Goal: Information Seeking & Learning: Learn about a topic

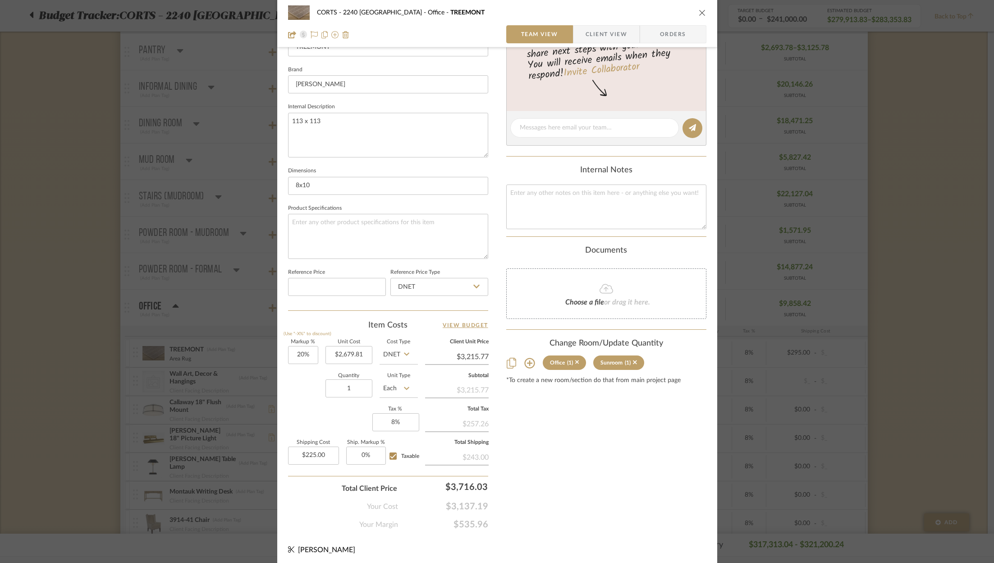
click at [701, 13] on icon "close" at bounding box center [702, 12] width 7 height 7
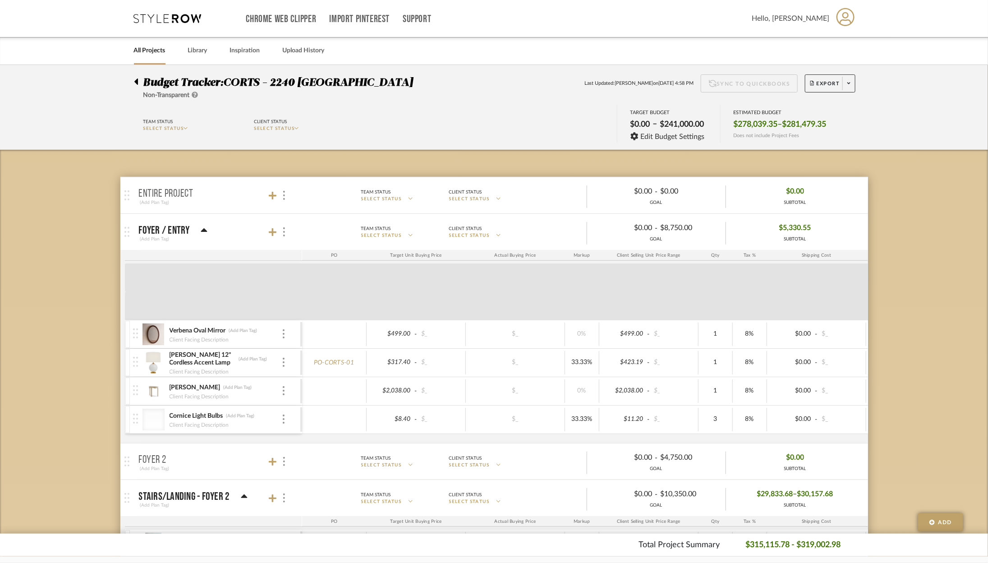
click at [181, 15] on icon at bounding box center [168, 18] width 68 height 9
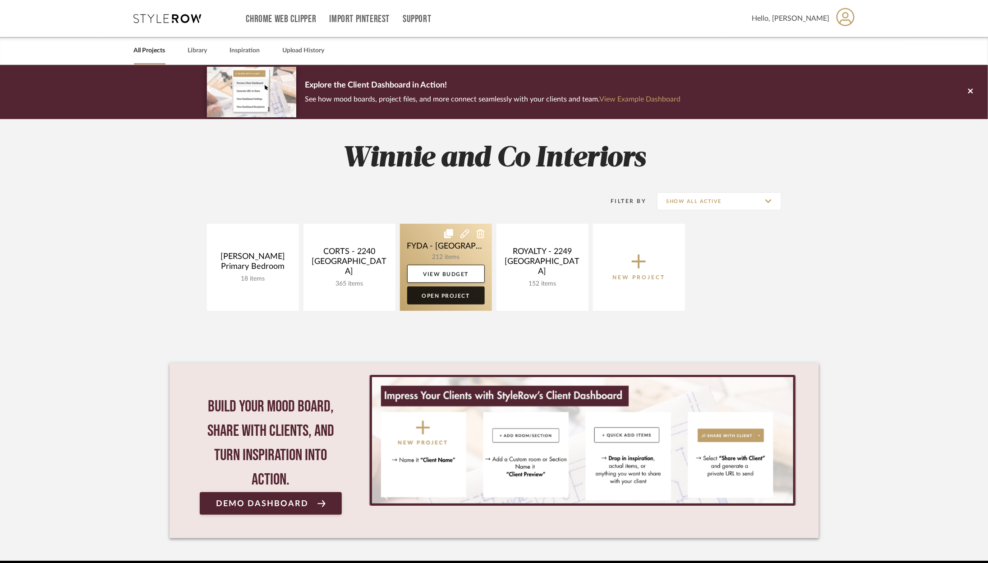
click at [462, 294] on link "Open Project" at bounding box center [446, 295] width 78 height 18
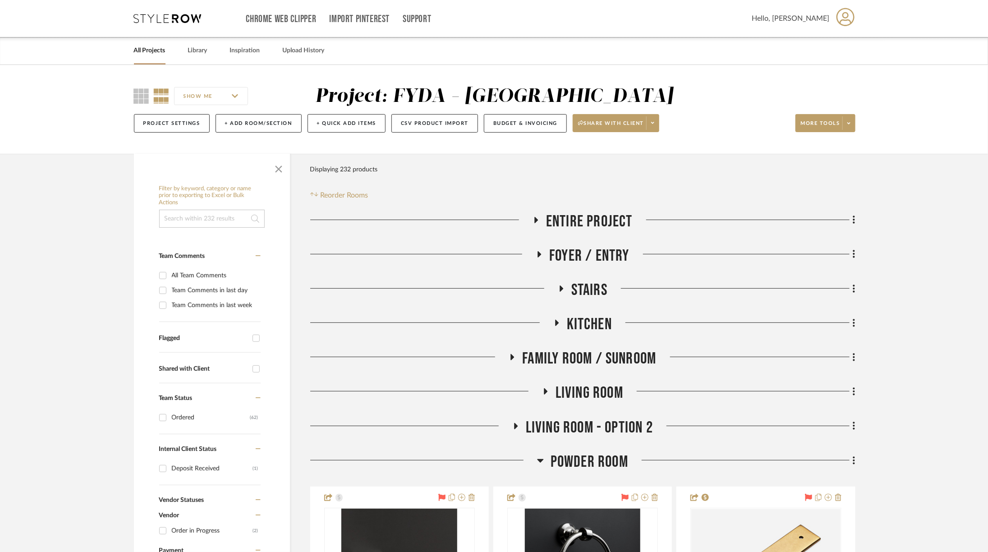
click at [589, 468] on span "Powder Room" at bounding box center [589, 461] width 78 height 19
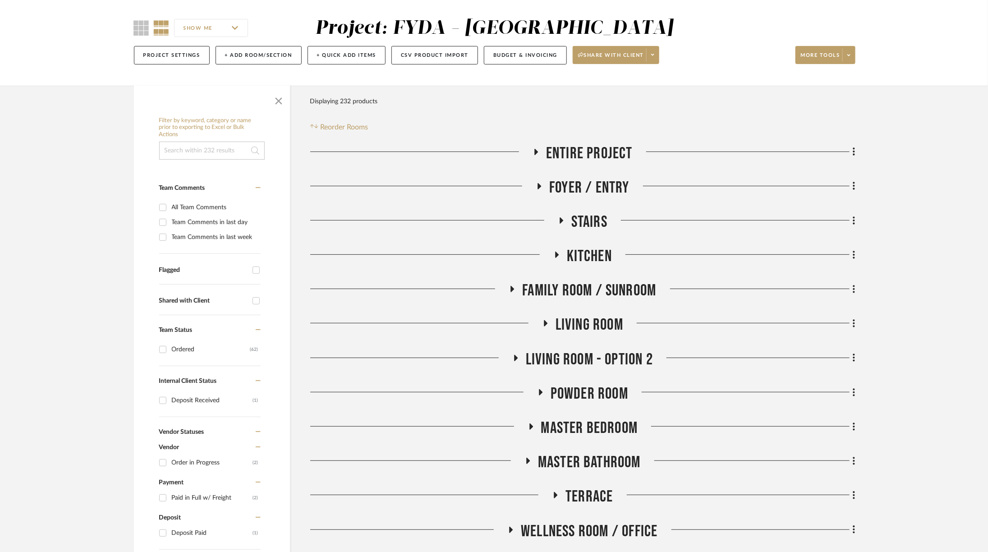
scroll to position [145, 0]
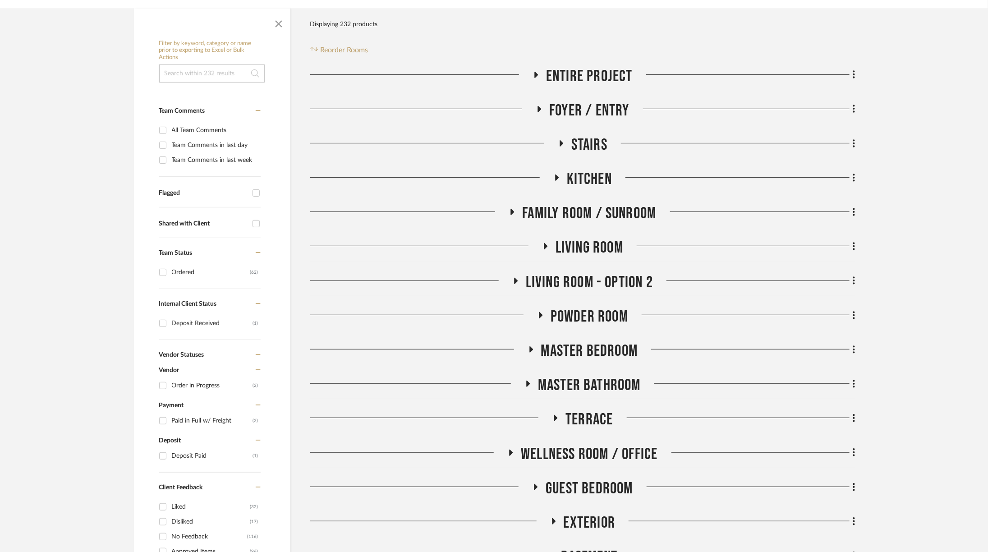
click at [583, 283] on span "Living Room - Option 2" at bounding box center [589, 282] width 127 height 19
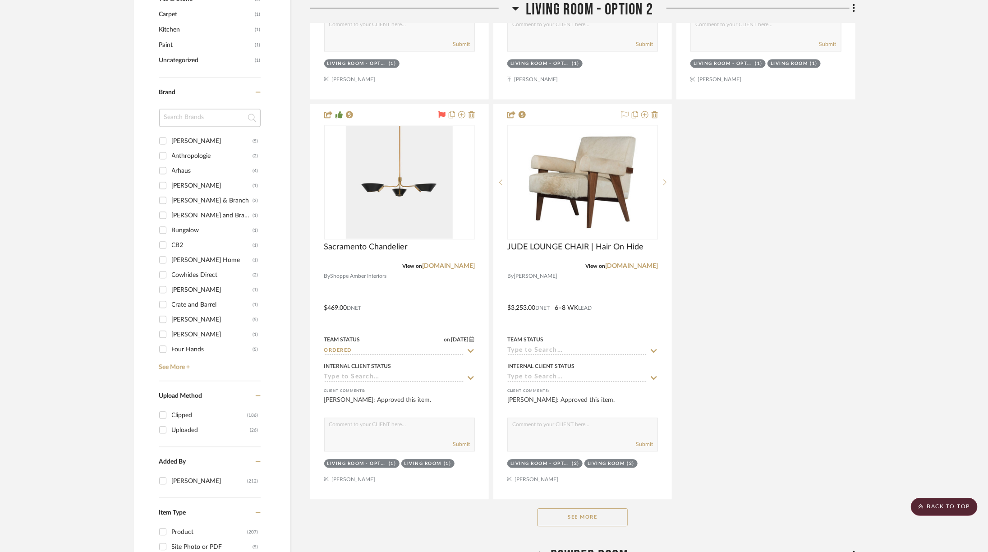
scroll to position [1154, 0]
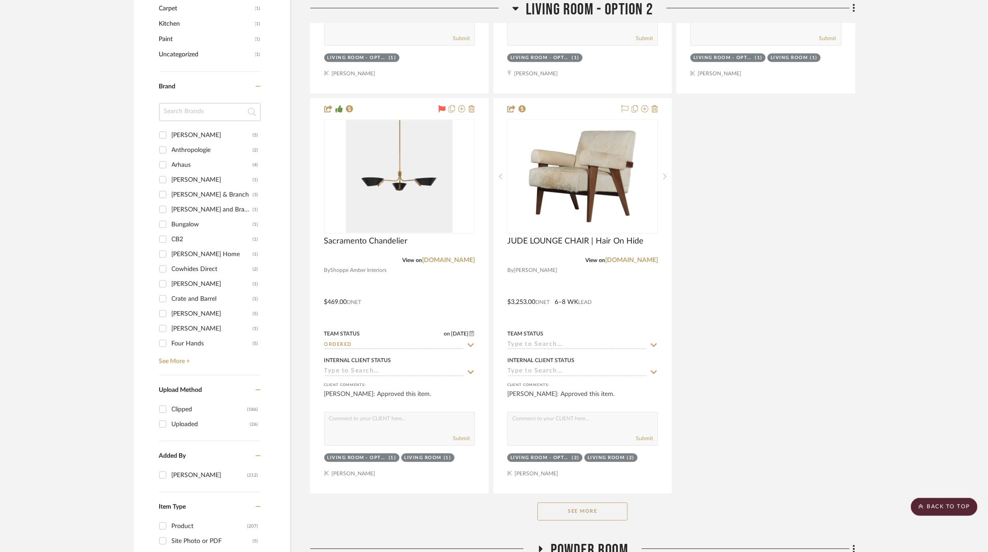
click at [577, 509] on button "See More" at bounding box center [582, 511] width 90 height 18
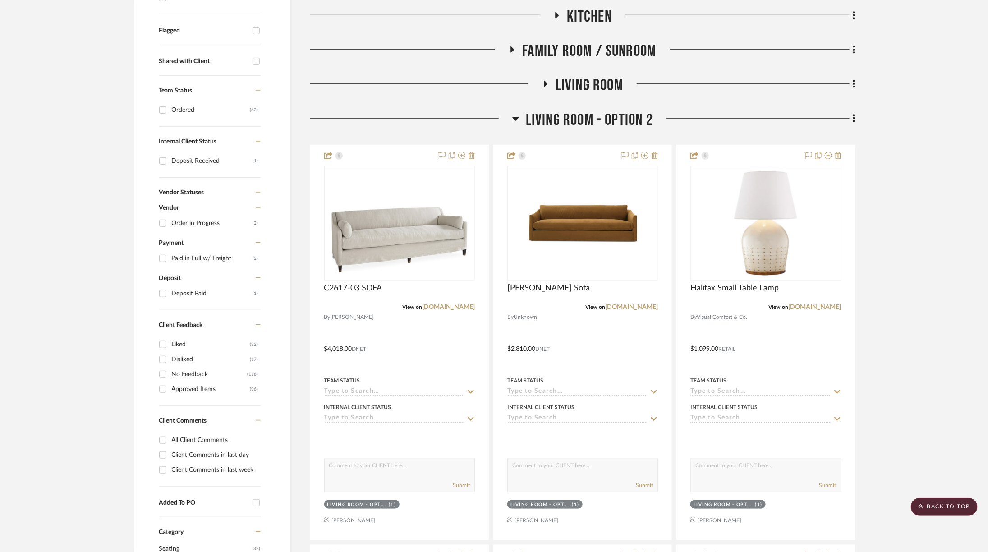
scroll to position [255, 0]
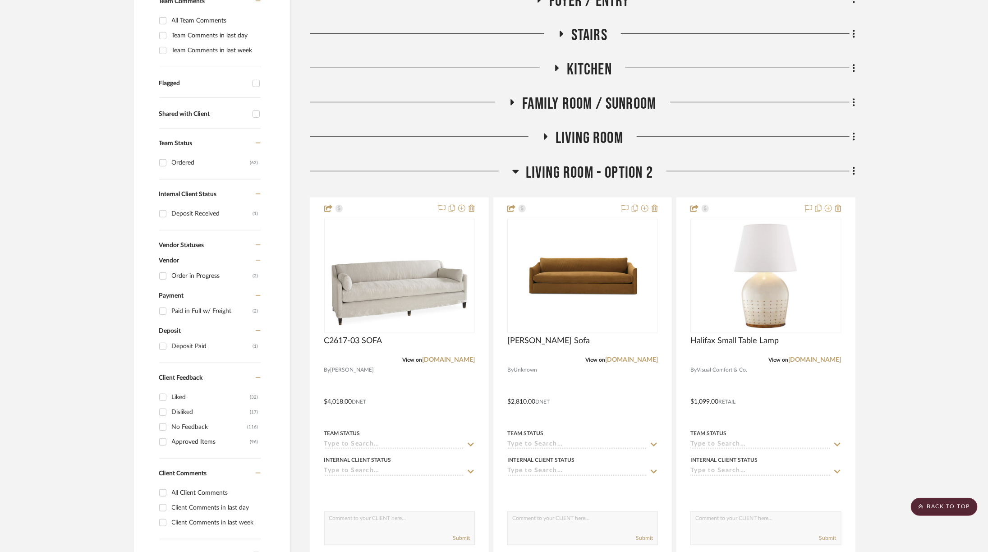
click at [592, 141] on span "Living Room" at bounding box center [589, 137] width 68 height 19
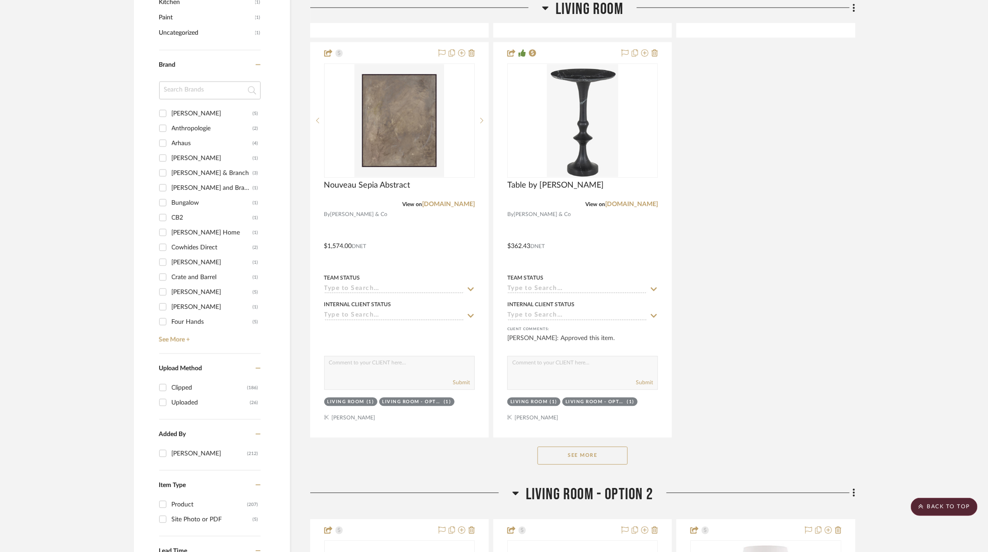
scroll to position [1238, 0]
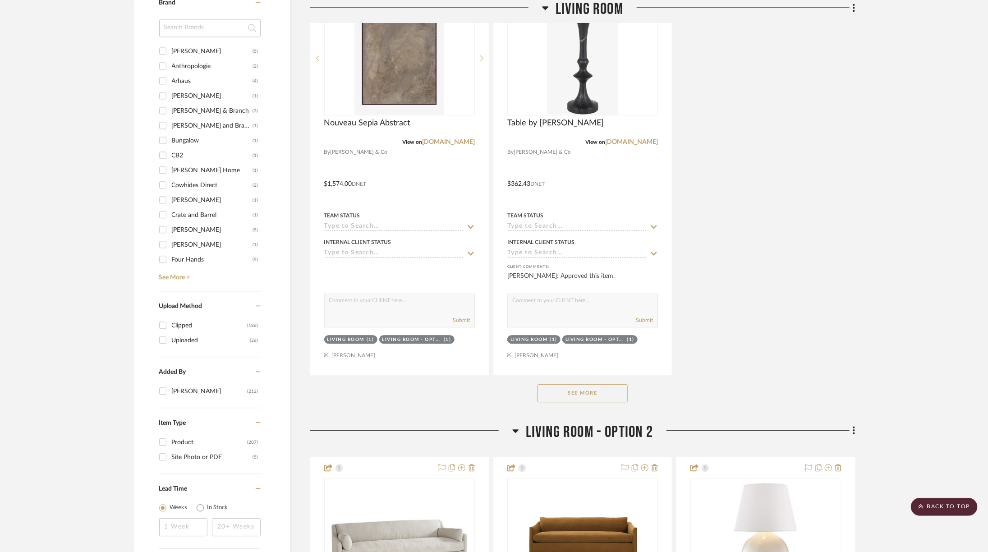
click at [595, 390] on button "See More" at bounding box center [582, 393] width 90 height 18
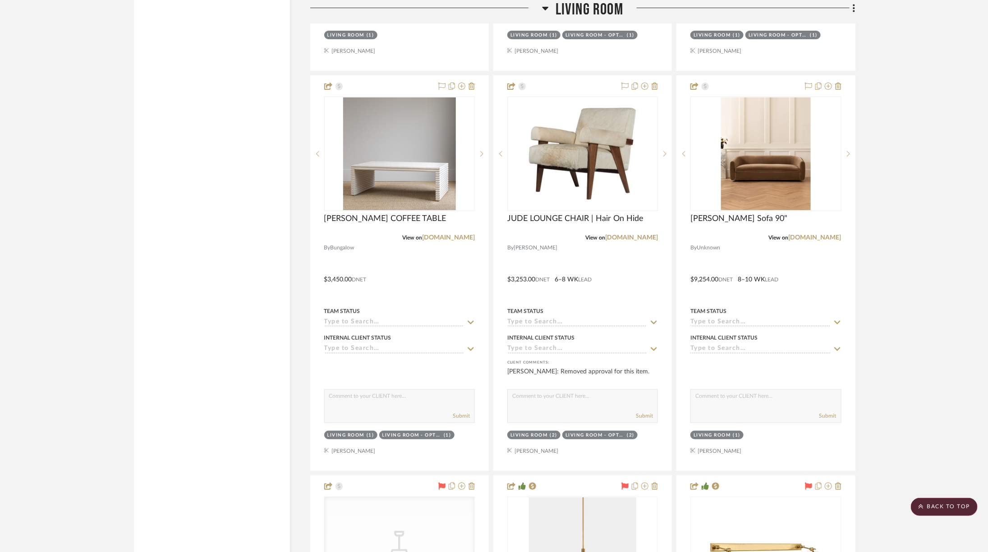
scroll to position [1944, 0]
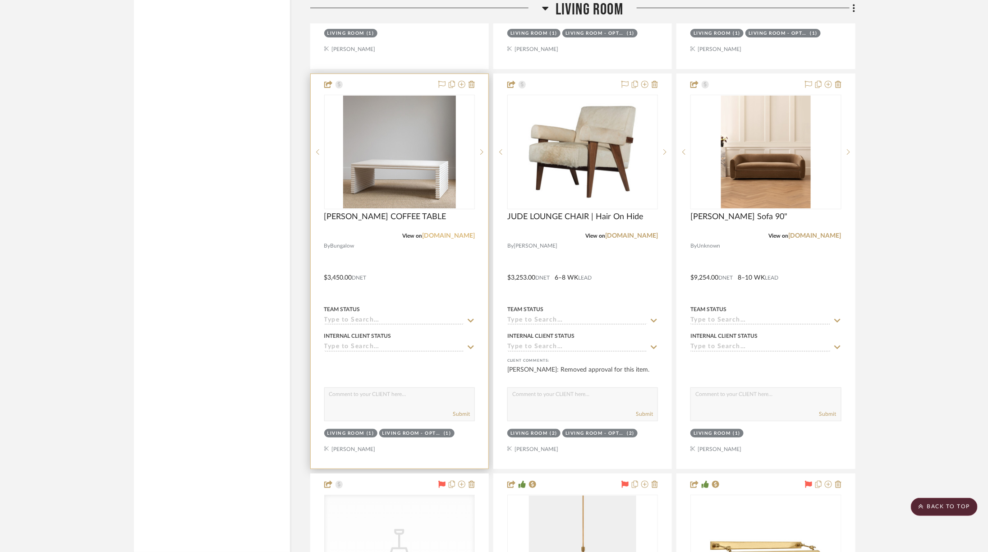
click at [441, 233] on link "bungalowclassic.com" at bounding box center [448, 236] width 53 height 6
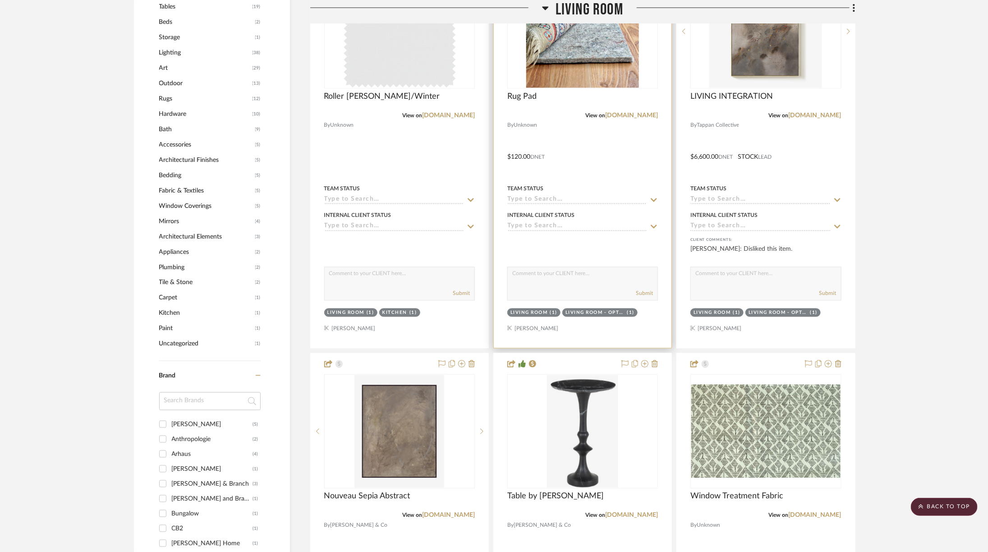
scroll to position [867, 0]
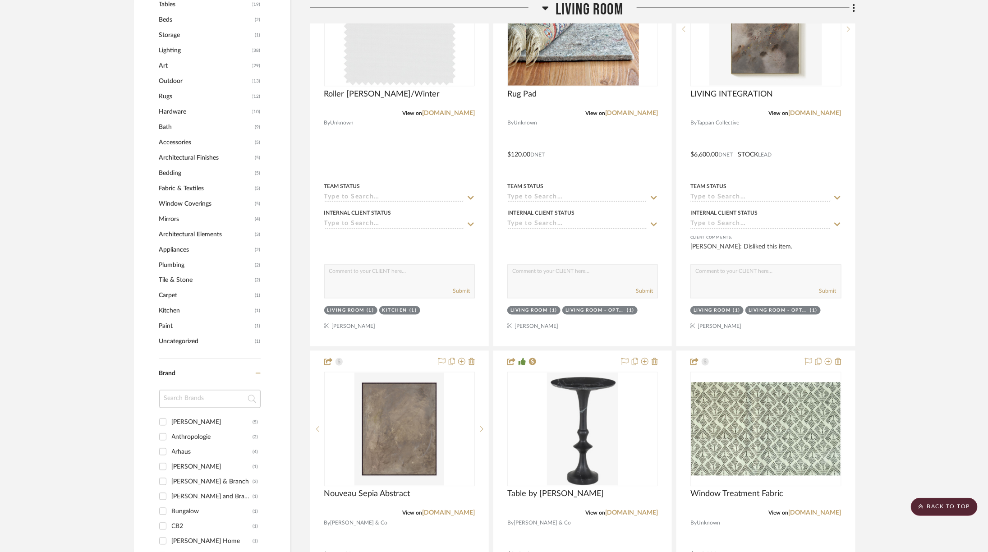
click at [587, 6] on span "Living Room" at bounding box center [589, 9] width 68 height 19
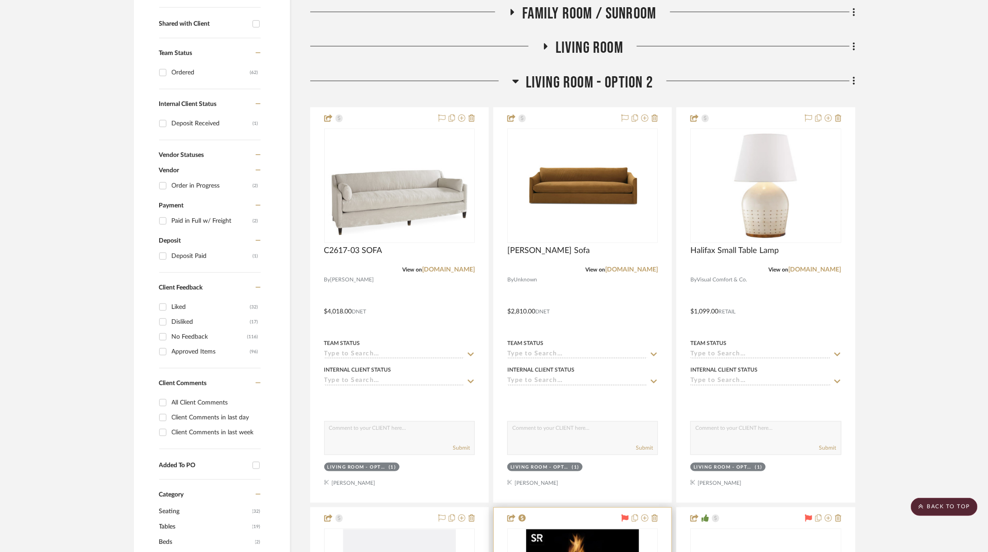
scroll to position [345, 1]
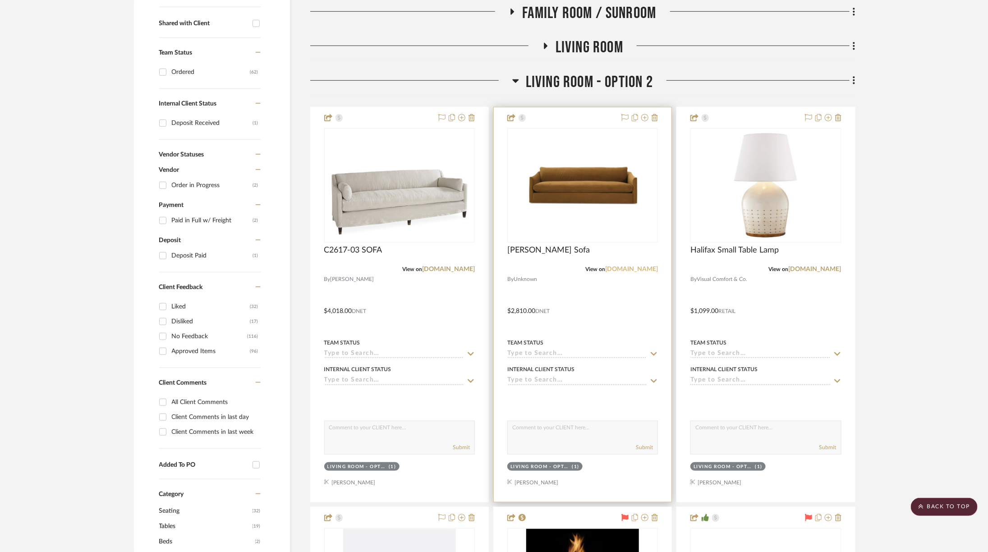
click at [629, 269] on link "rowefurniture.com" at bounding box center [631, 269] width 53 height 6
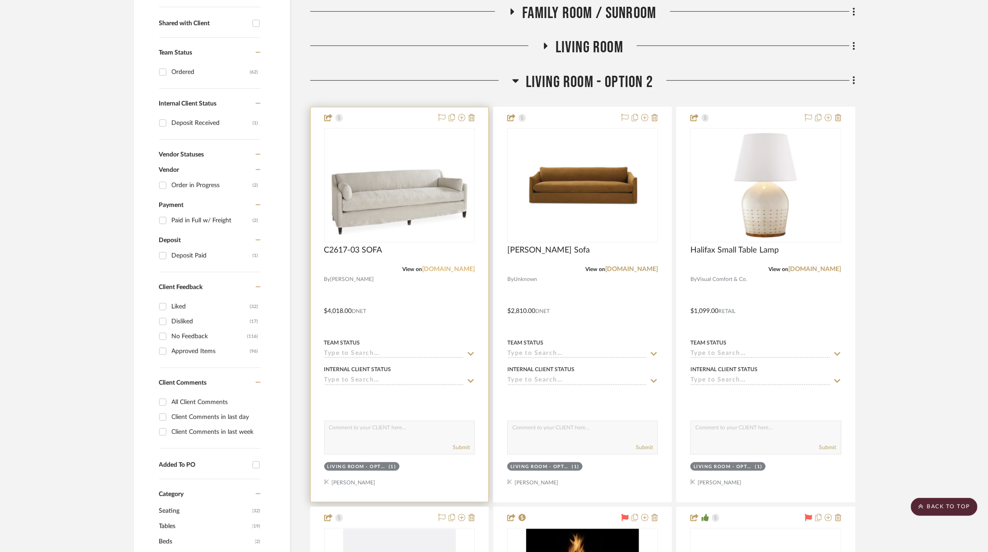
click at [439, 268] on link "leeindustries.com" at bounding box center [448, 269] width 53 height 6
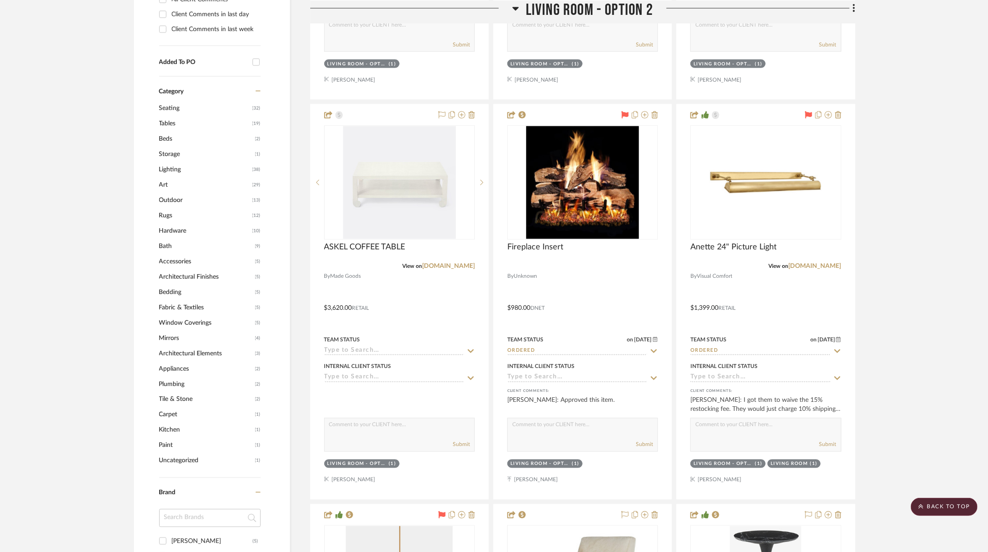
scroll to position [765, 1]
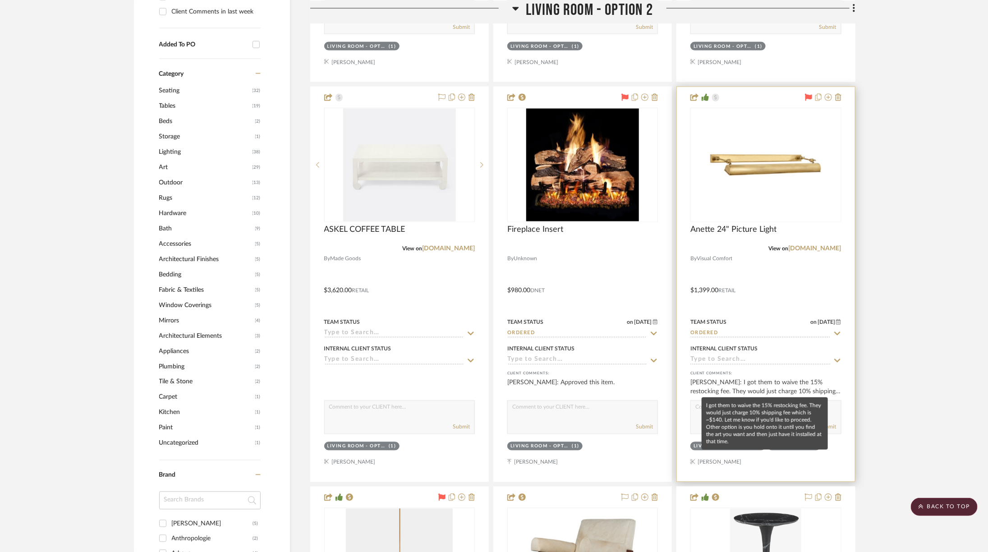
click at [798, 389] on div "Ashley Furno: I got them to waive the 15% restocking fee. They would just charg…" at bounding box center [765, 387] width 151 height 18
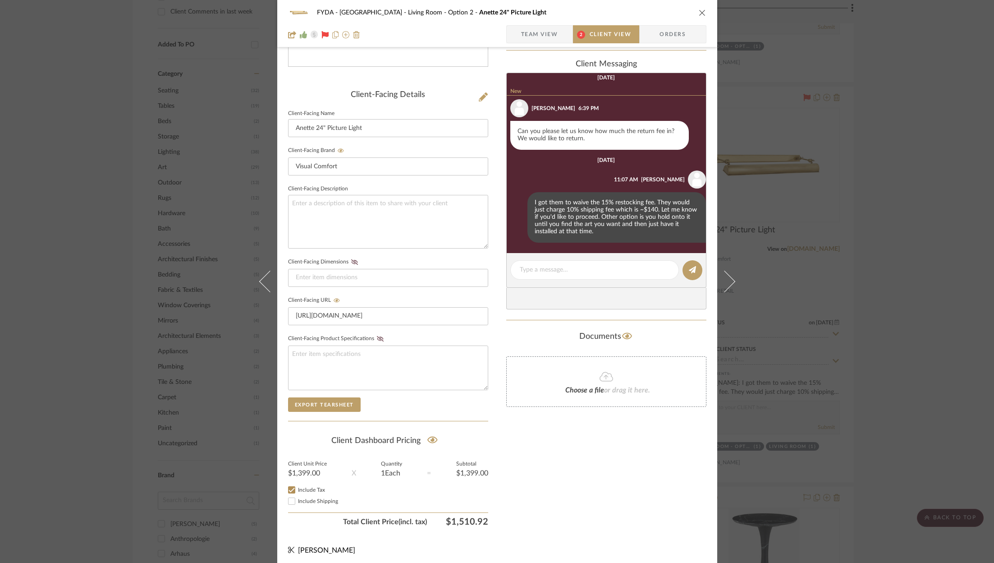
scroll to position [170, 0]
click at [698, 18] on div "FYDA - 655 City Park Living Room - Option 2 Anette 24" Picture Light" at bounding box center [497, 13] width 418 height 18
click at [699, 9] on icon "close" at bounding box center [702, 12] width 7 height 7
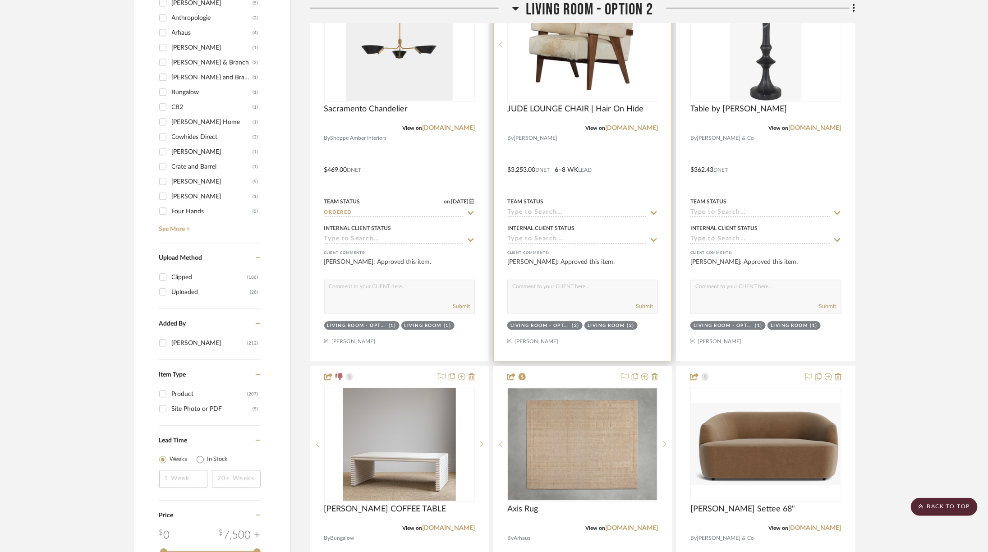
scroll to position [1350, 1]
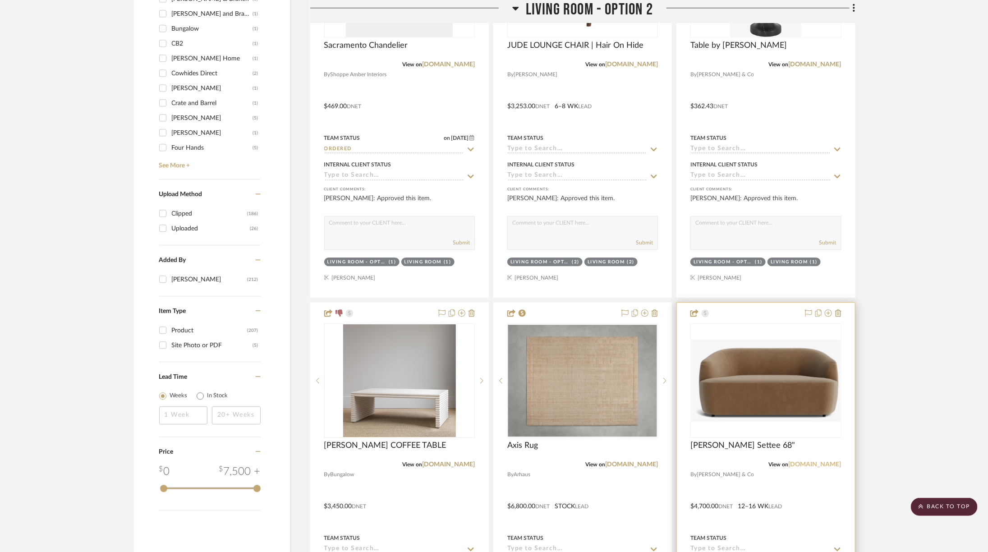
click at [801, 461] on link "mcgeeandco.com" at bounding box center [814, 464] width 53 height 6
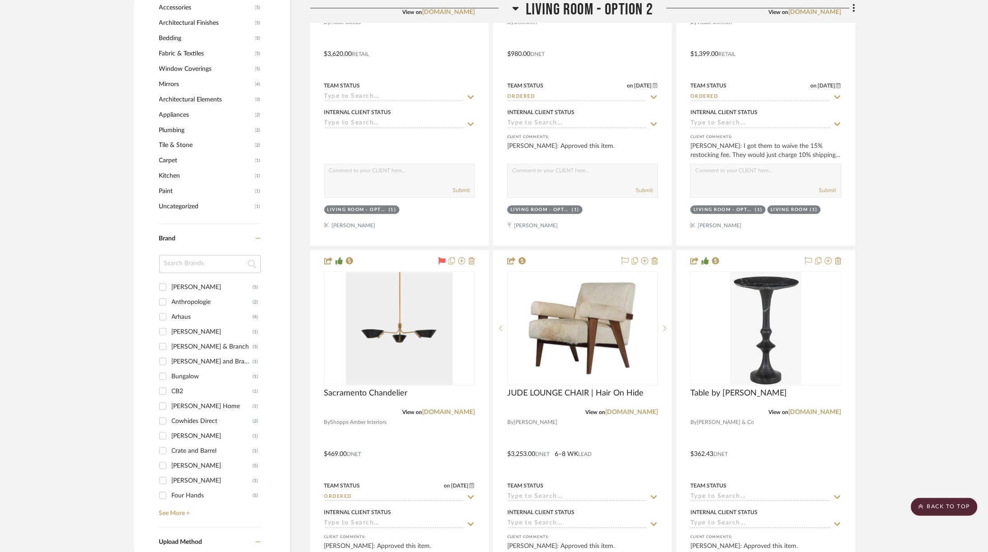
scroll to position [902, 1]
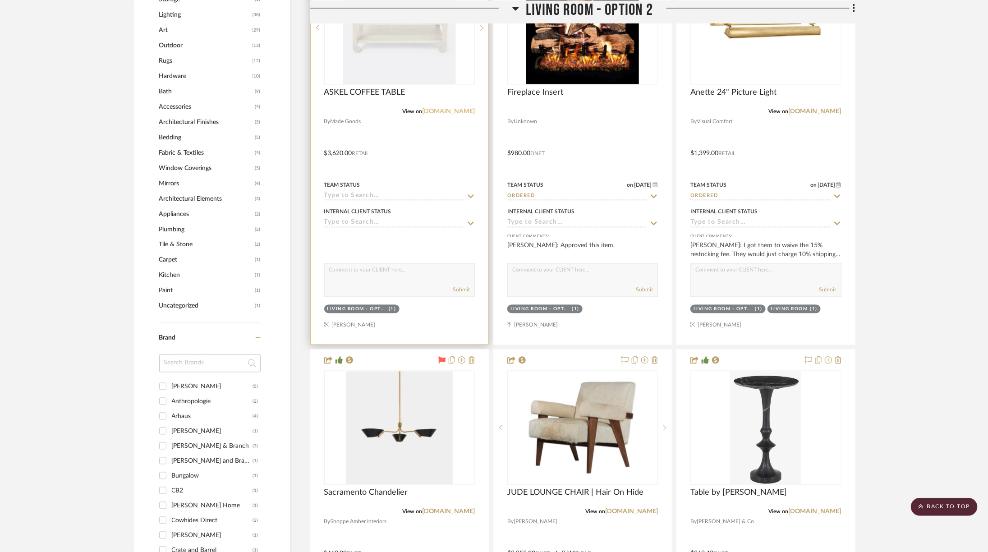
click at [455, 111] on link "madegoods.com" at bounding box center [448, 112] width 53 height 6
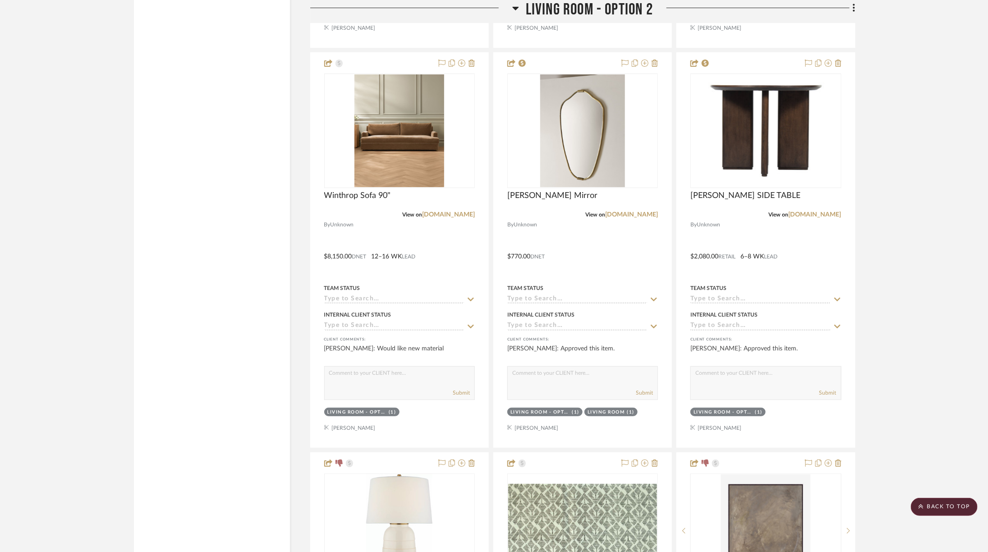
scroll to position [1996, 0]
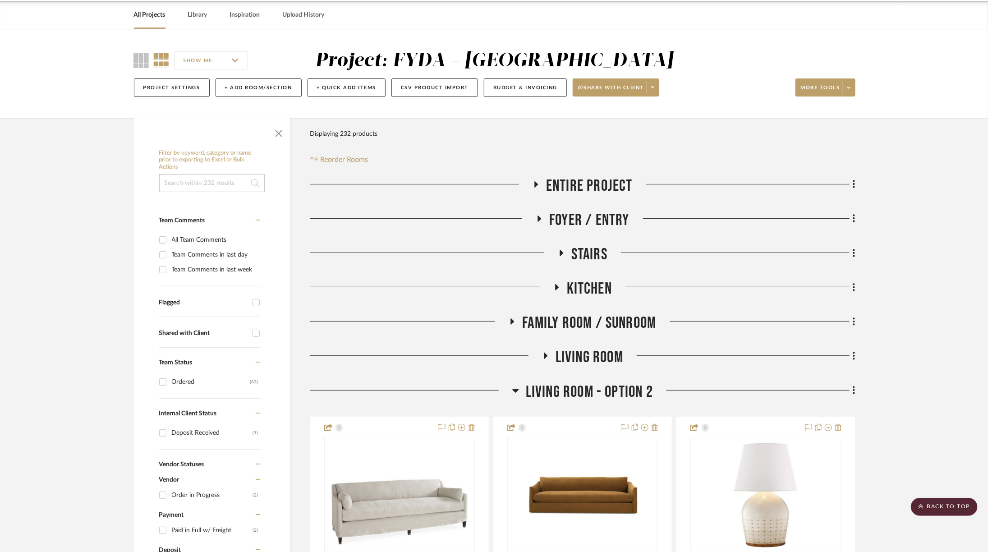
scroll to position [0, 0]
